Goal: Transaction & Acquisition: Subscribe to service/newsletter

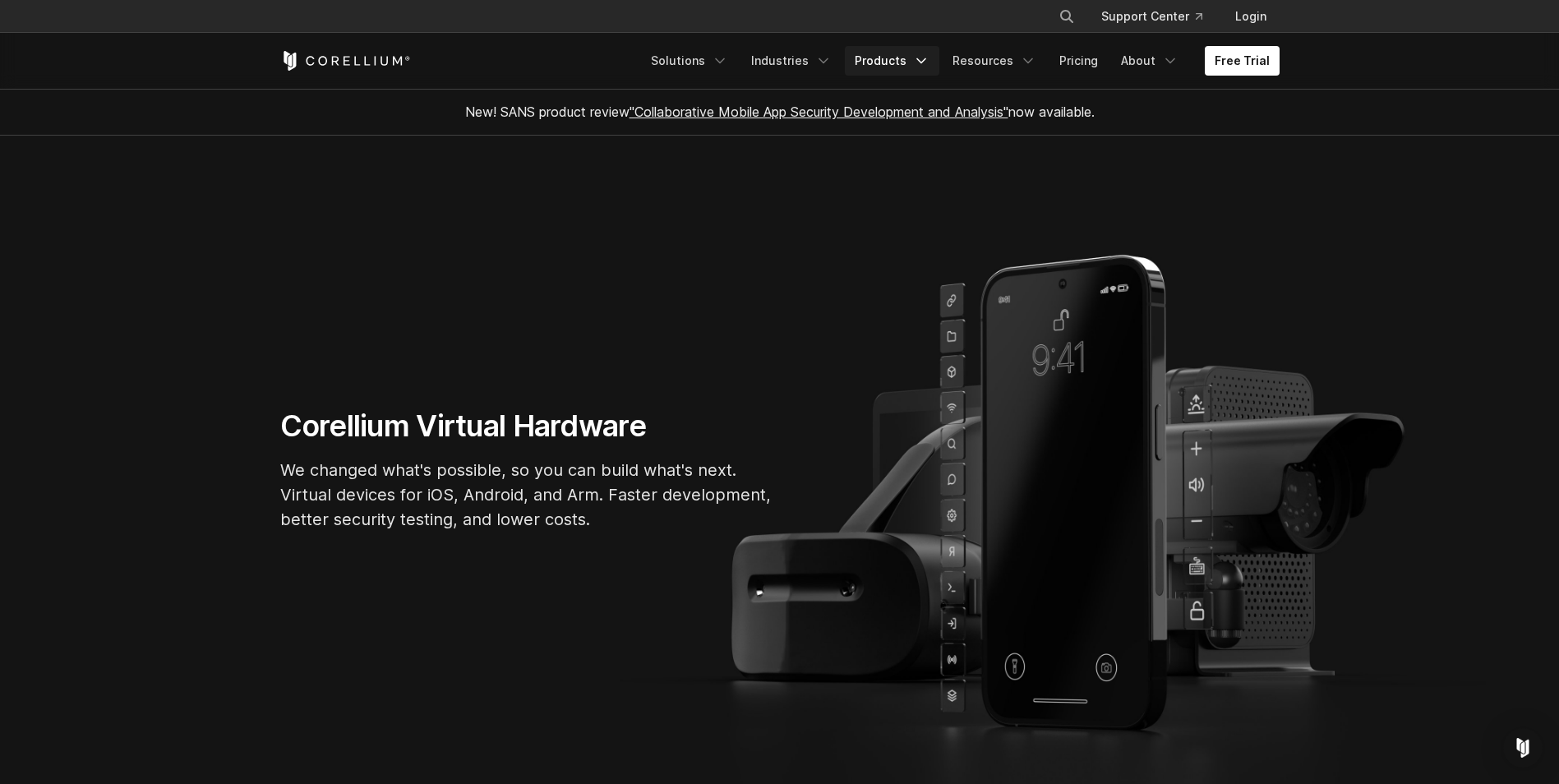
click at [925, 60] on icon "Navigation Menu" at bounding box center [921, 61] width 17 height 17
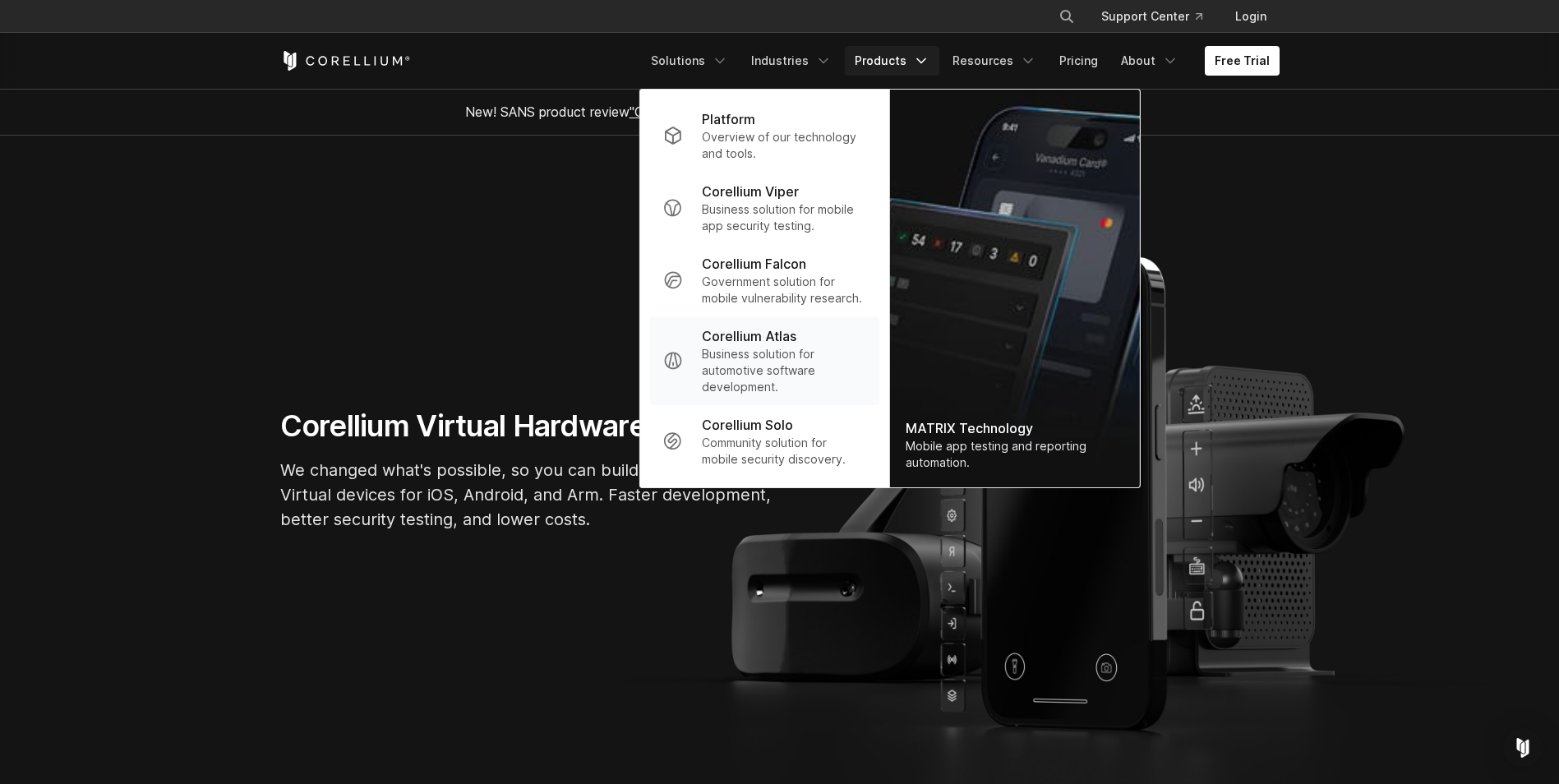
click at [759, 334] on p "Corellium Atlas" at bounding box center [749, 336] width 95 height 20
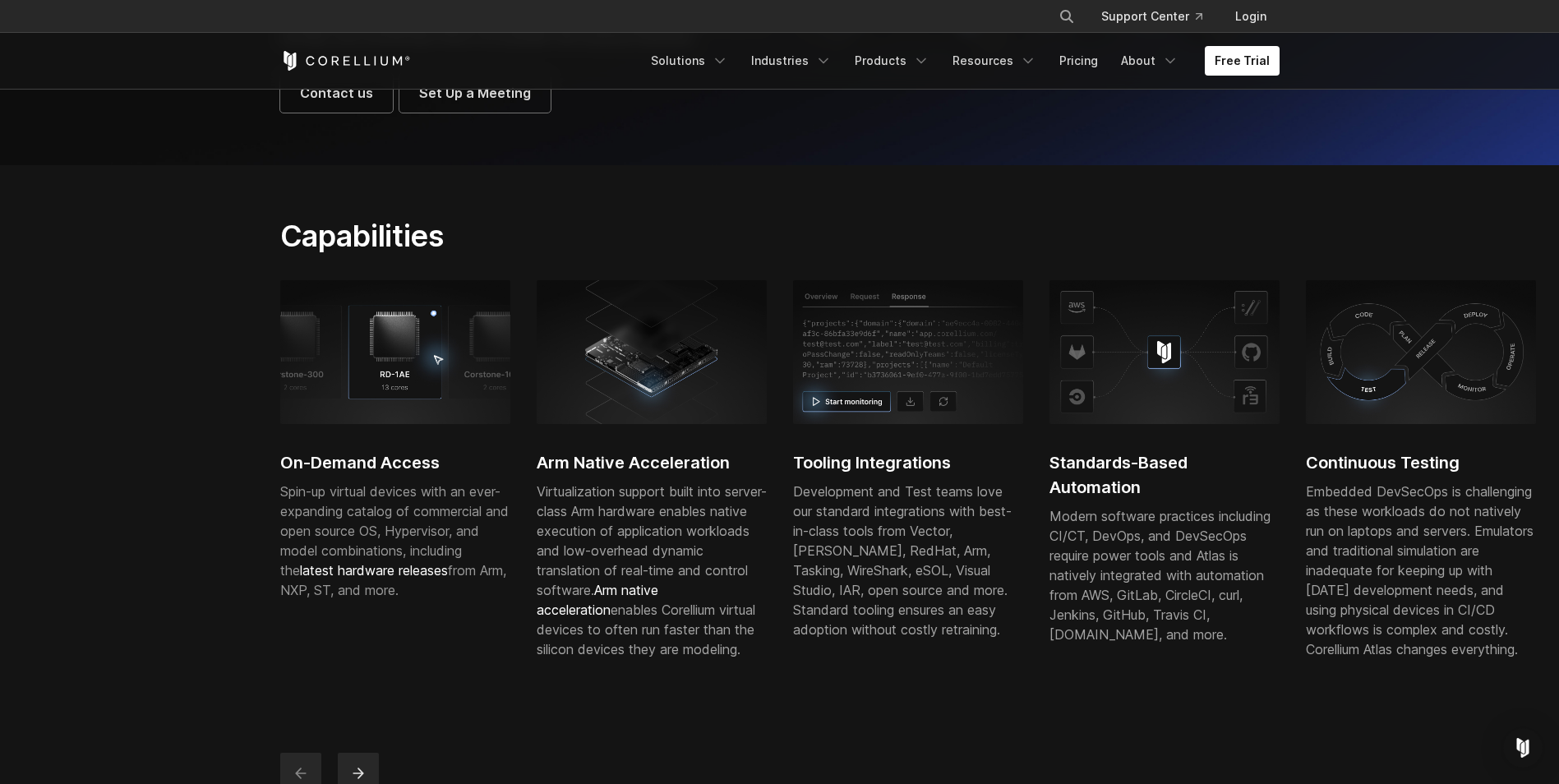
scroll to position [329, 0]
click at [1074, 59] on link "Pricing" at bounding box center [1079, 61] width 59 height 29
